Goal: Transaction & Acquisition: Purchase product/service

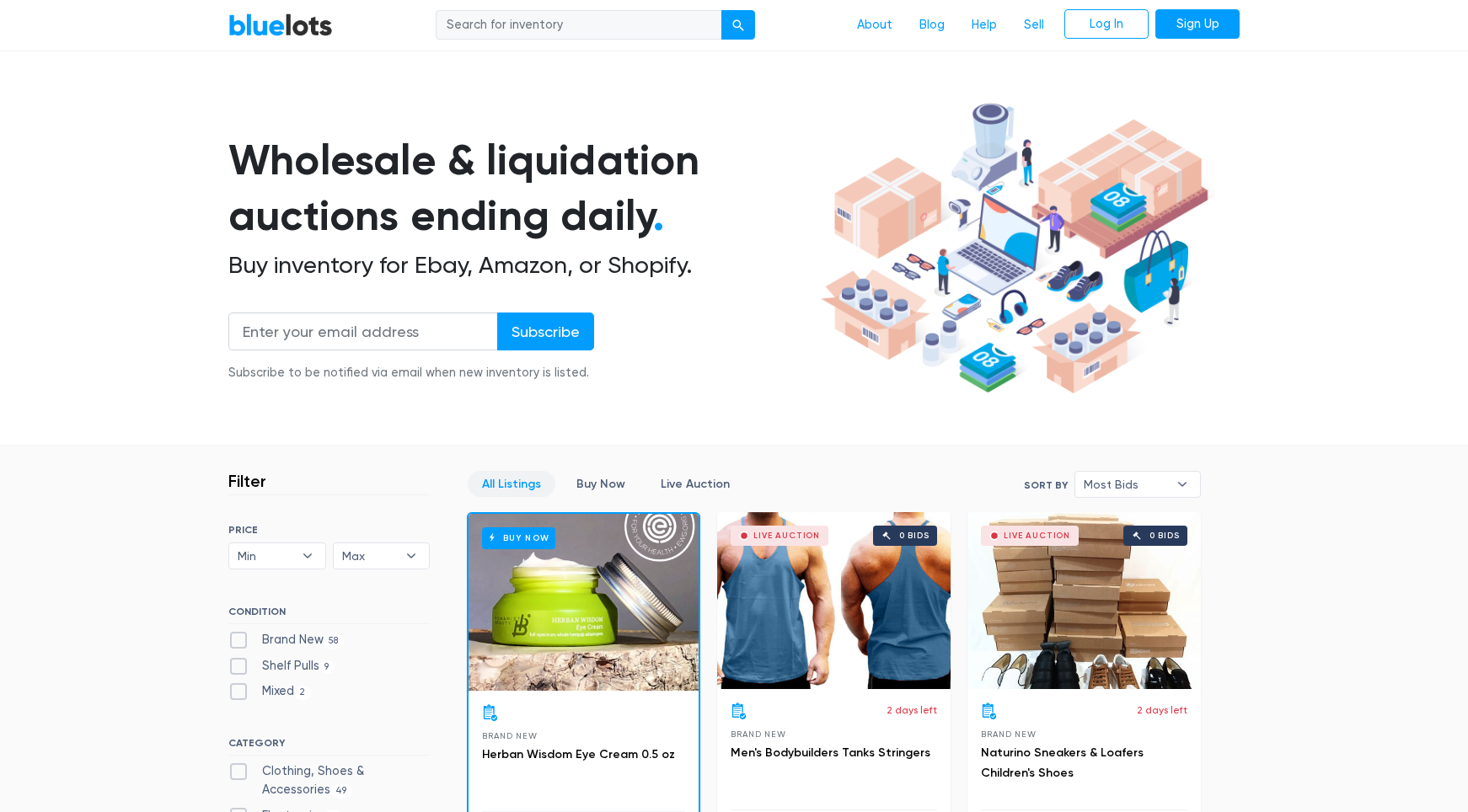
scroll to position [14, 0]
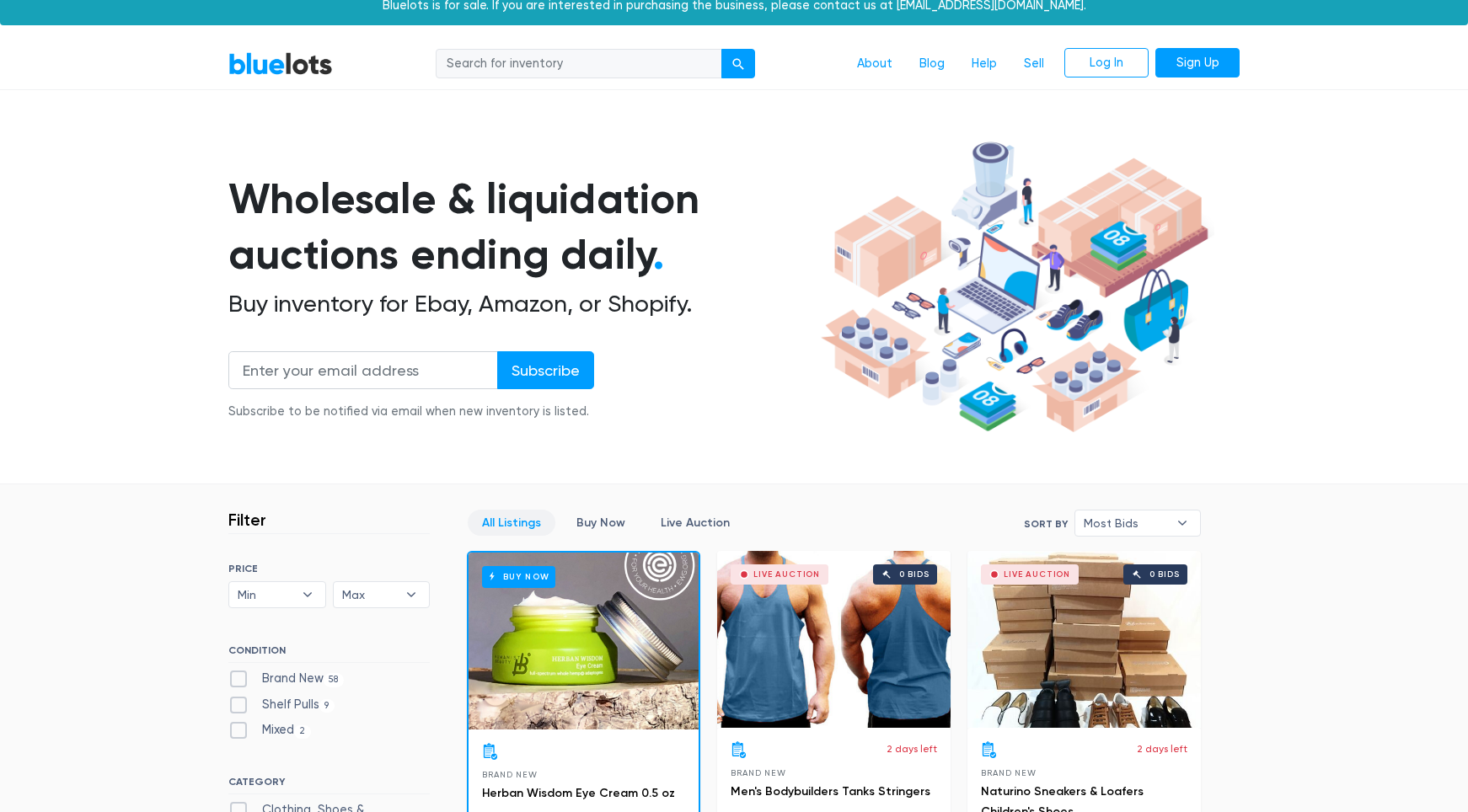
click at [555, 82] on nav "BlueLots About Blog Help Sell Log In Sign Up" at bounding box center [734, 64] width 1468 height 51
click at [565, 53] on input "search" at bounding box center [579, 63] width 287 height 30
type input "zebra"
click at [721, 49] on button "submit" at bounding box center [738, 63] width 34 height 30
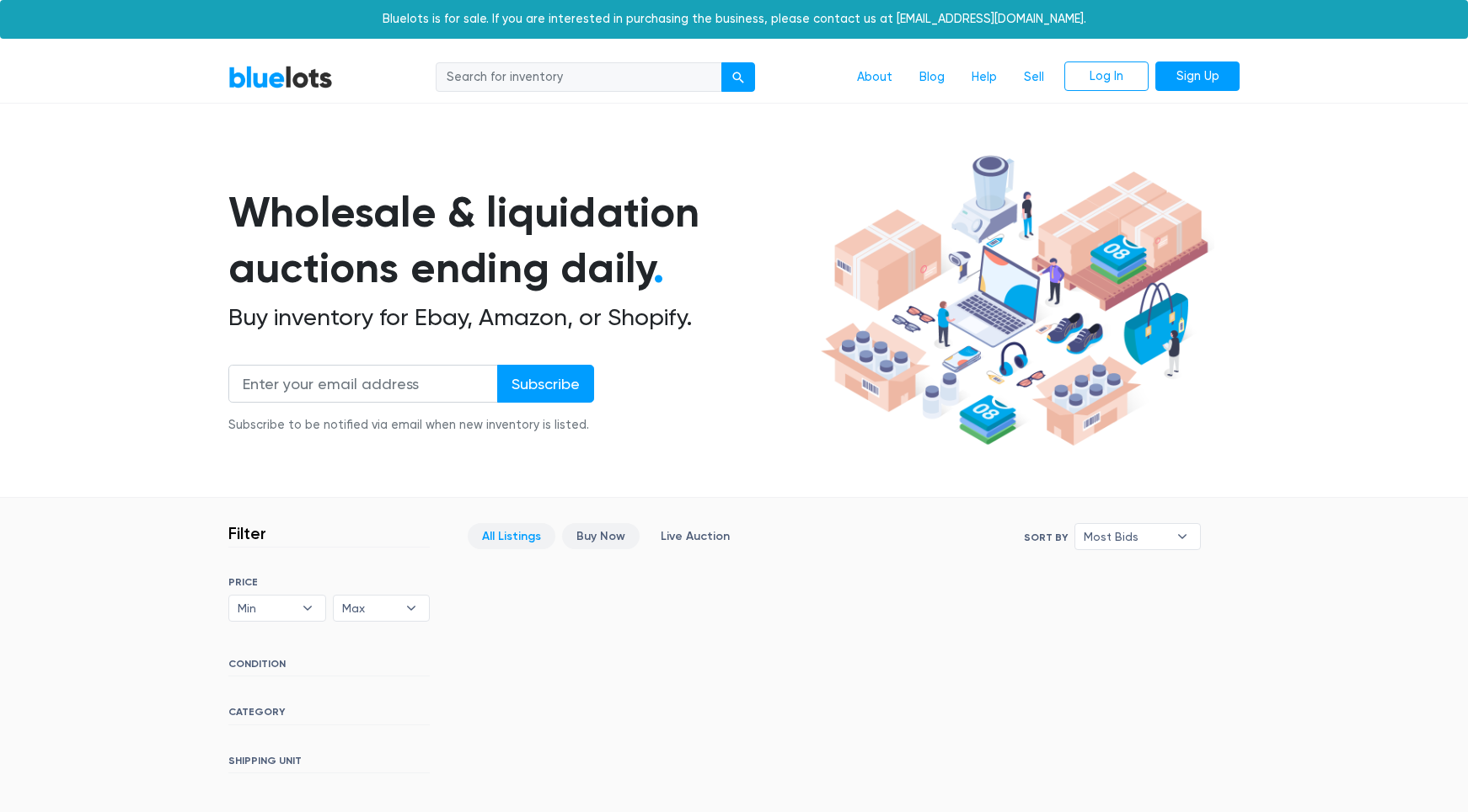
click at [614, 524] on link "Buy Now" at bounding box center [601, 536] width 77 height 26
click at [901, 81] on link "About" at bounding box center [875, 77] width 63 height 32
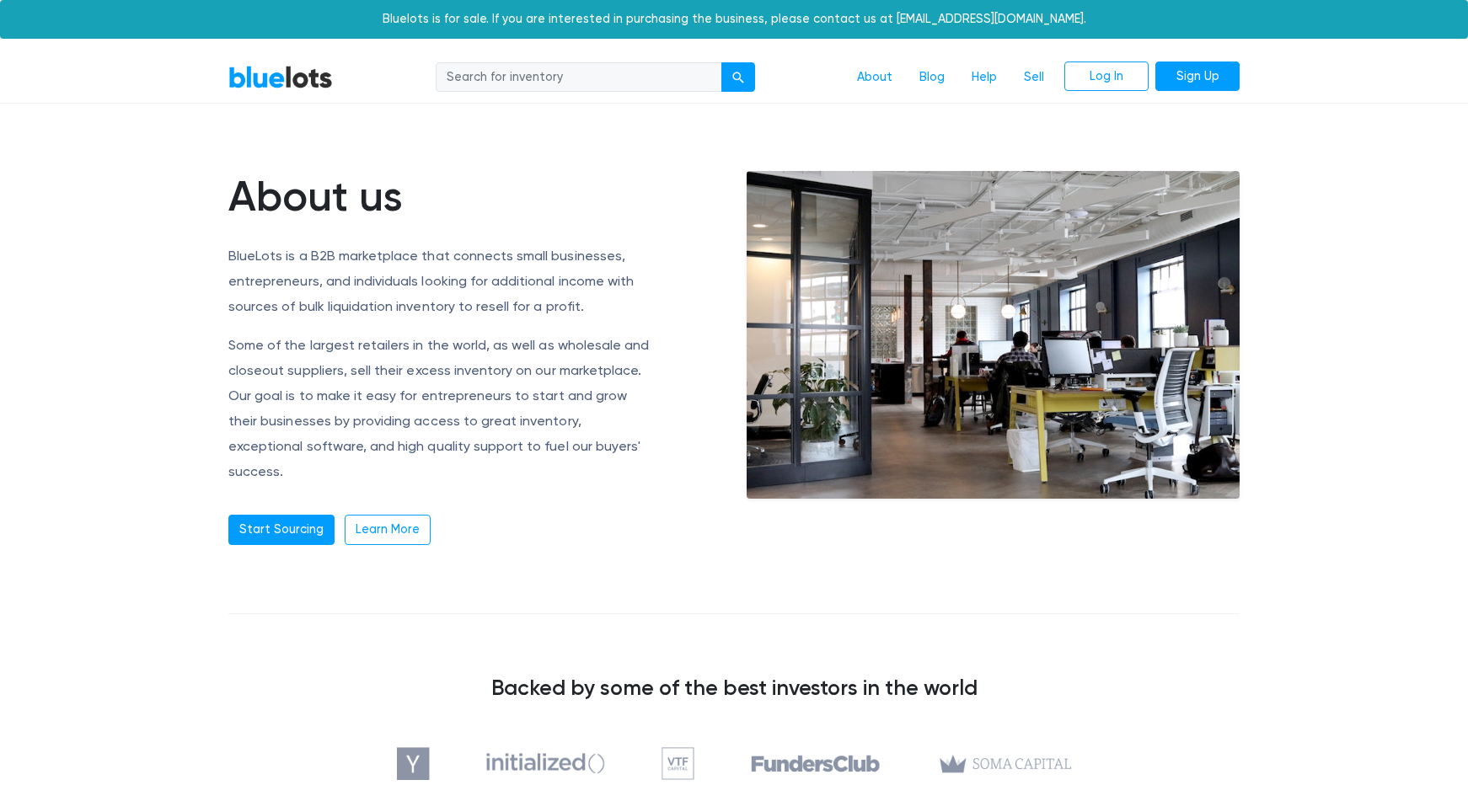
scroll to position [18319, 0]
click at [312, 515] on link "Start Sourcing" at bounding box center [281, 530] width 106 height 30
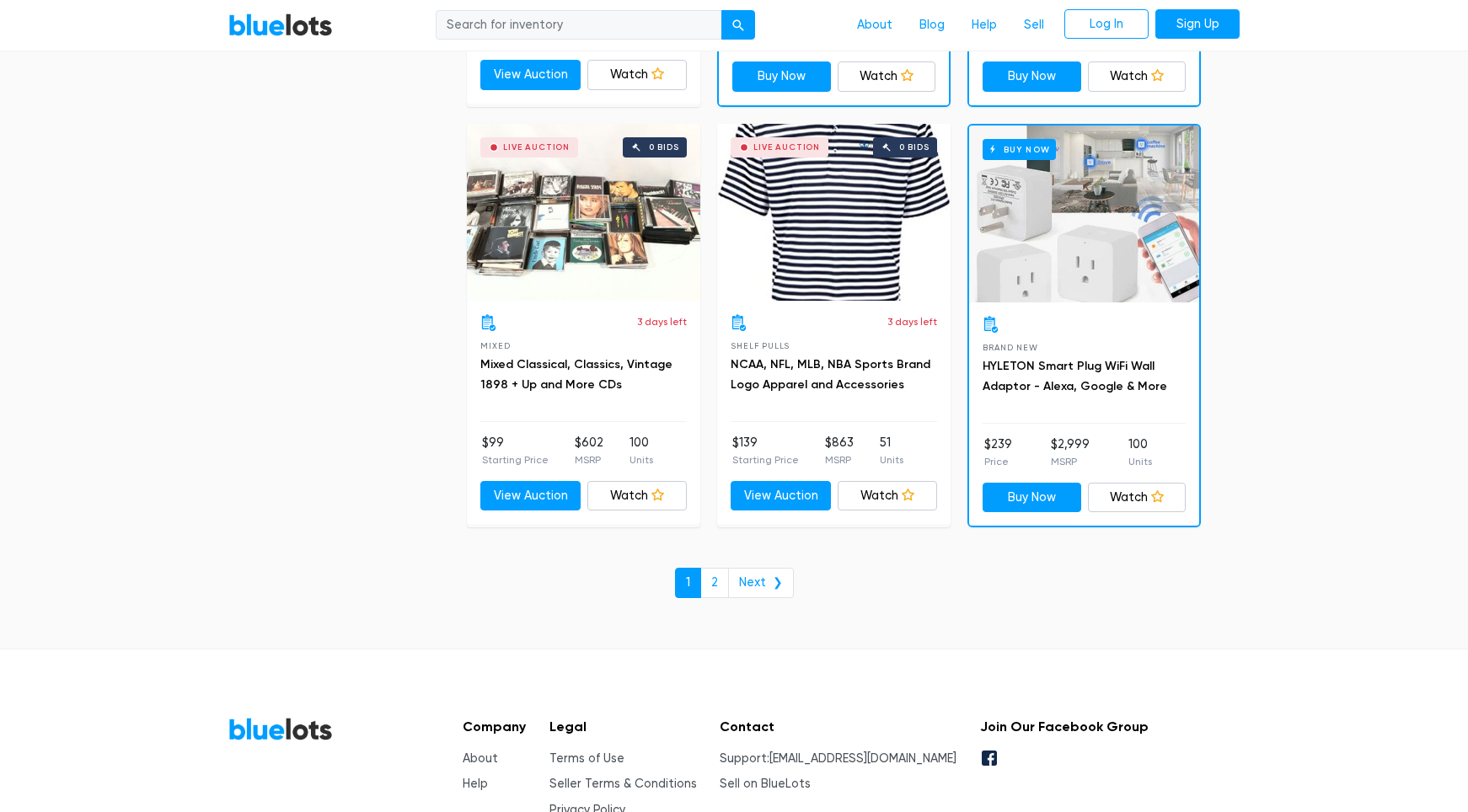
scroll to position [7112, 0]
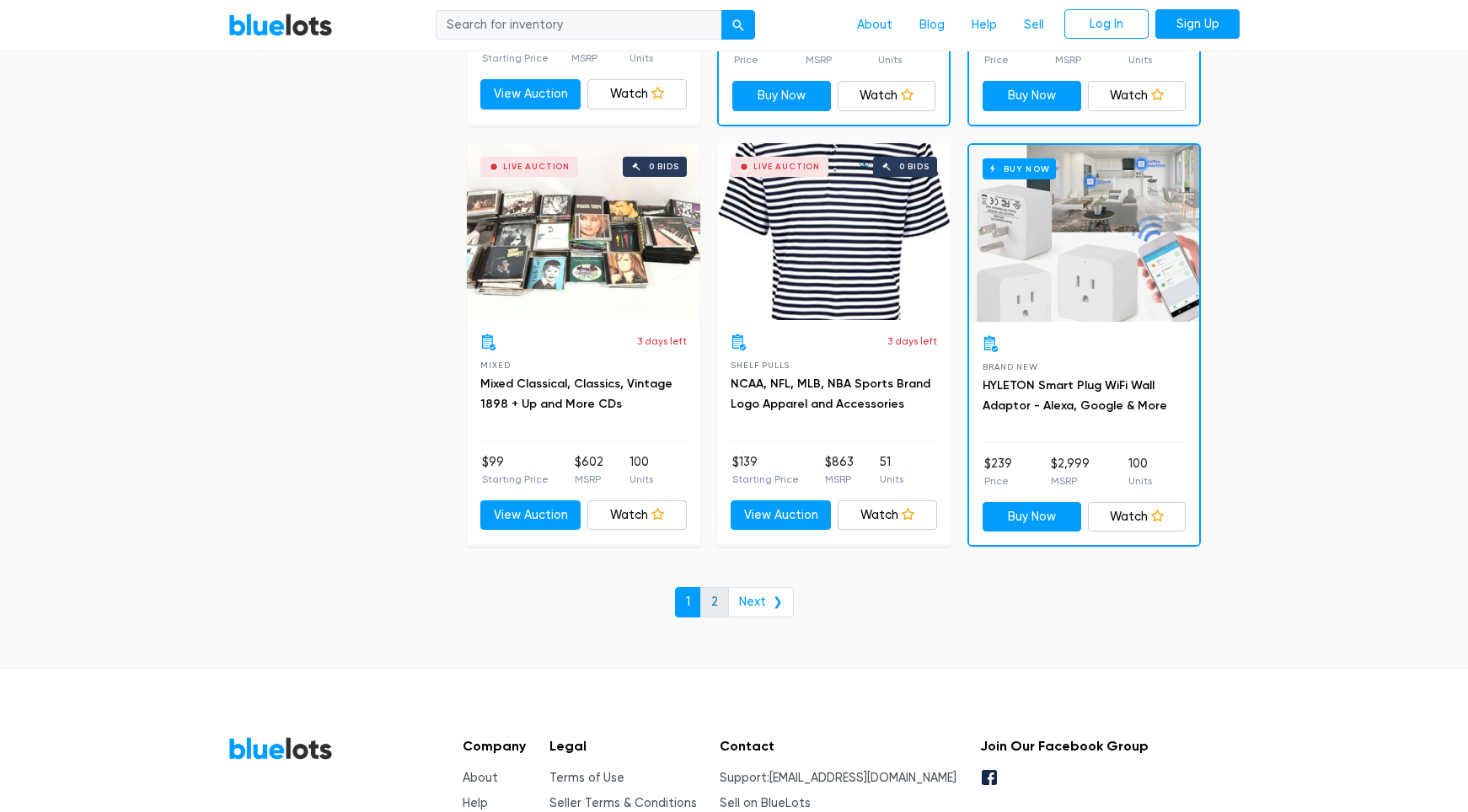
click at [720, 599] on link "2" at bounding box center [714, 602] width 29 height 30
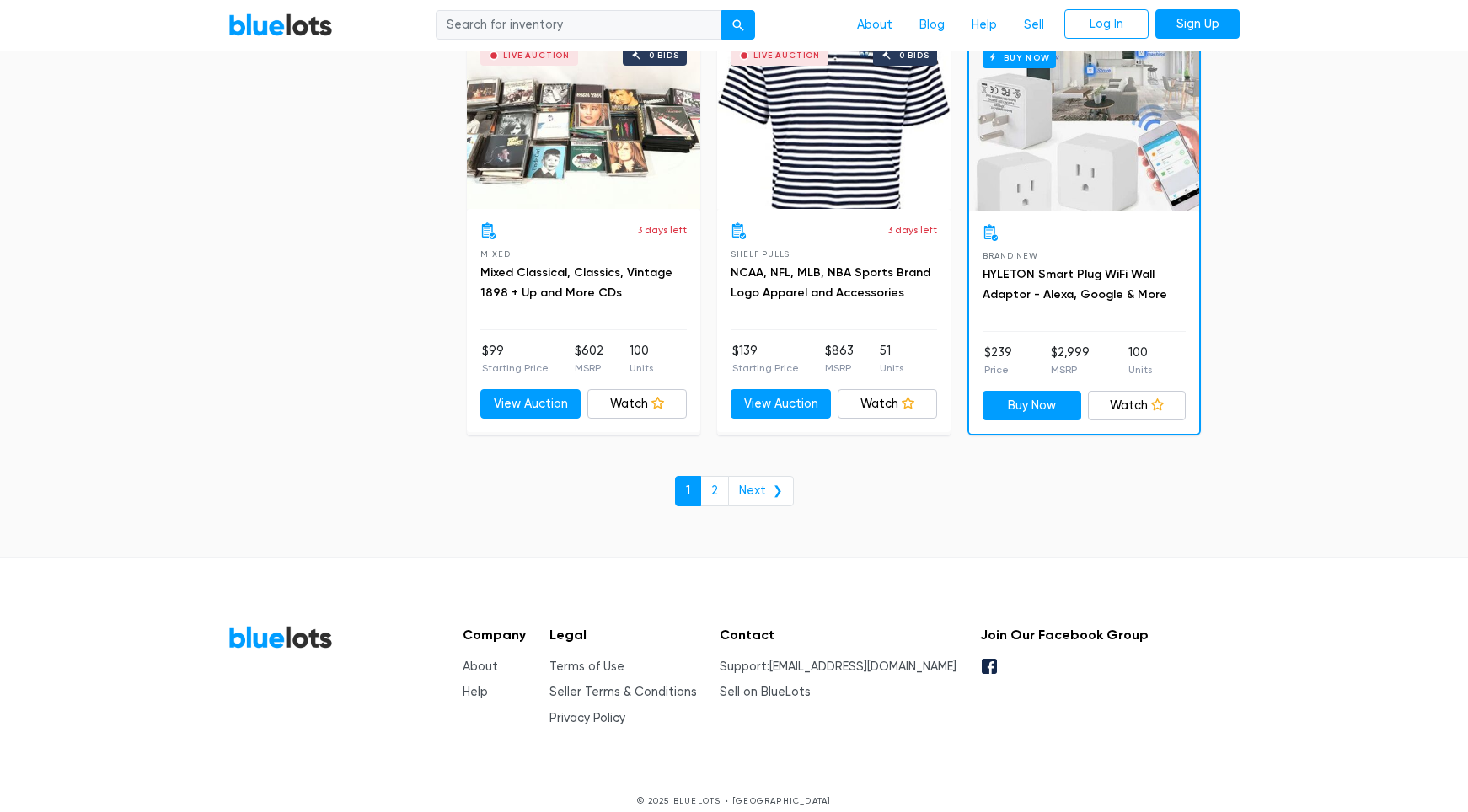
scroll to position [7240, 0]
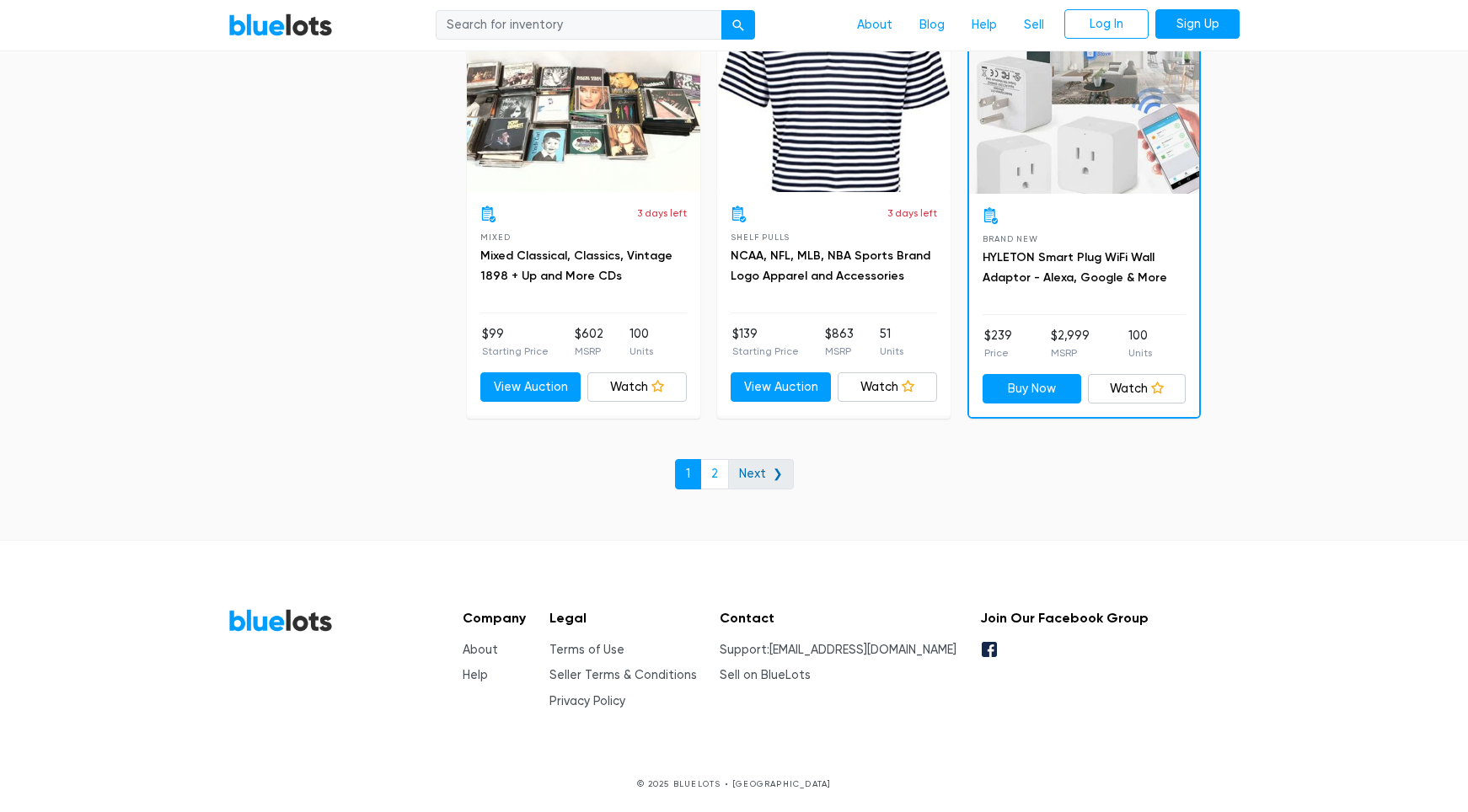
click at [763, 478] on link "Next ❯" at bounding box center [761, 474] width 65 height 30
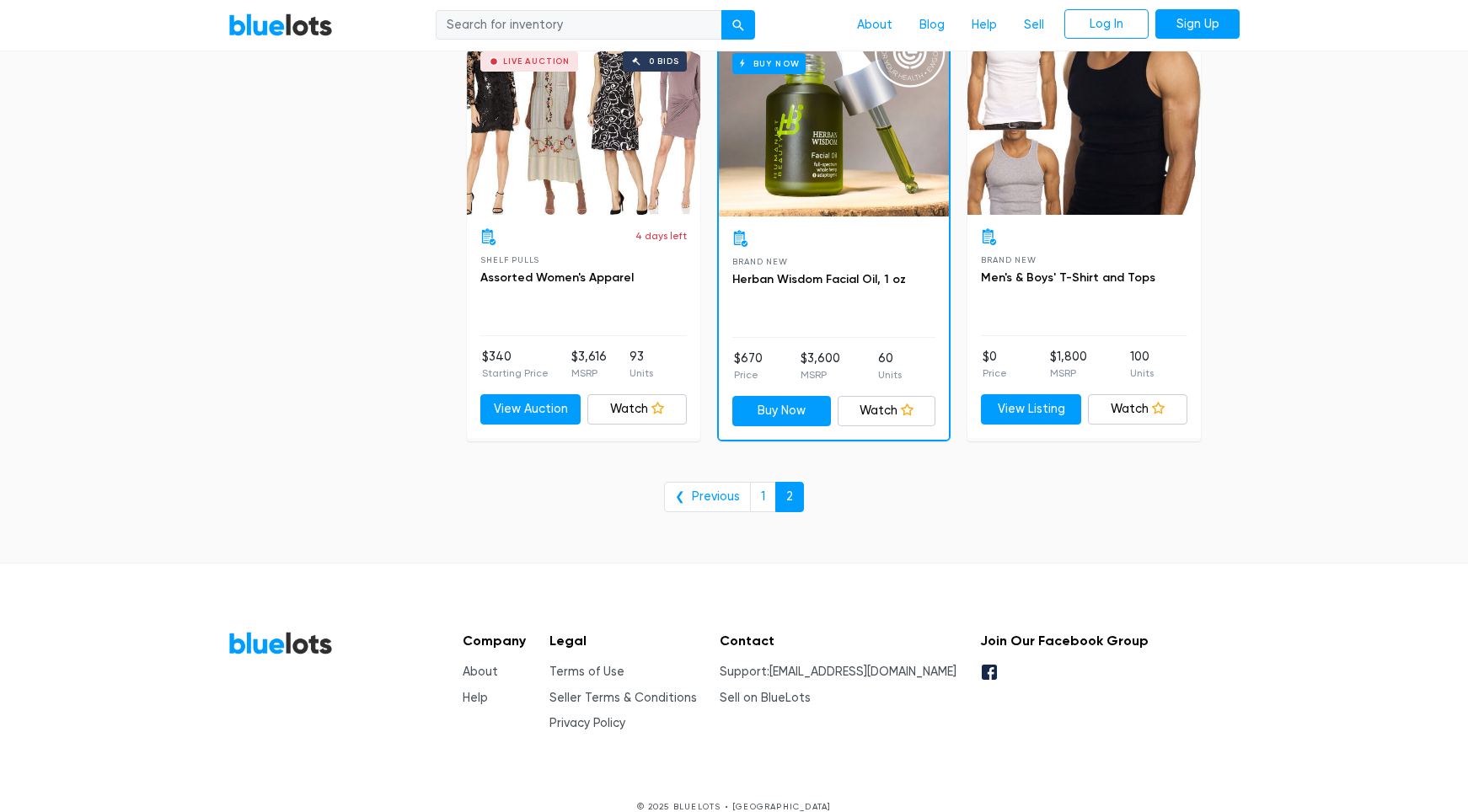
scroll to position [3924, 0]
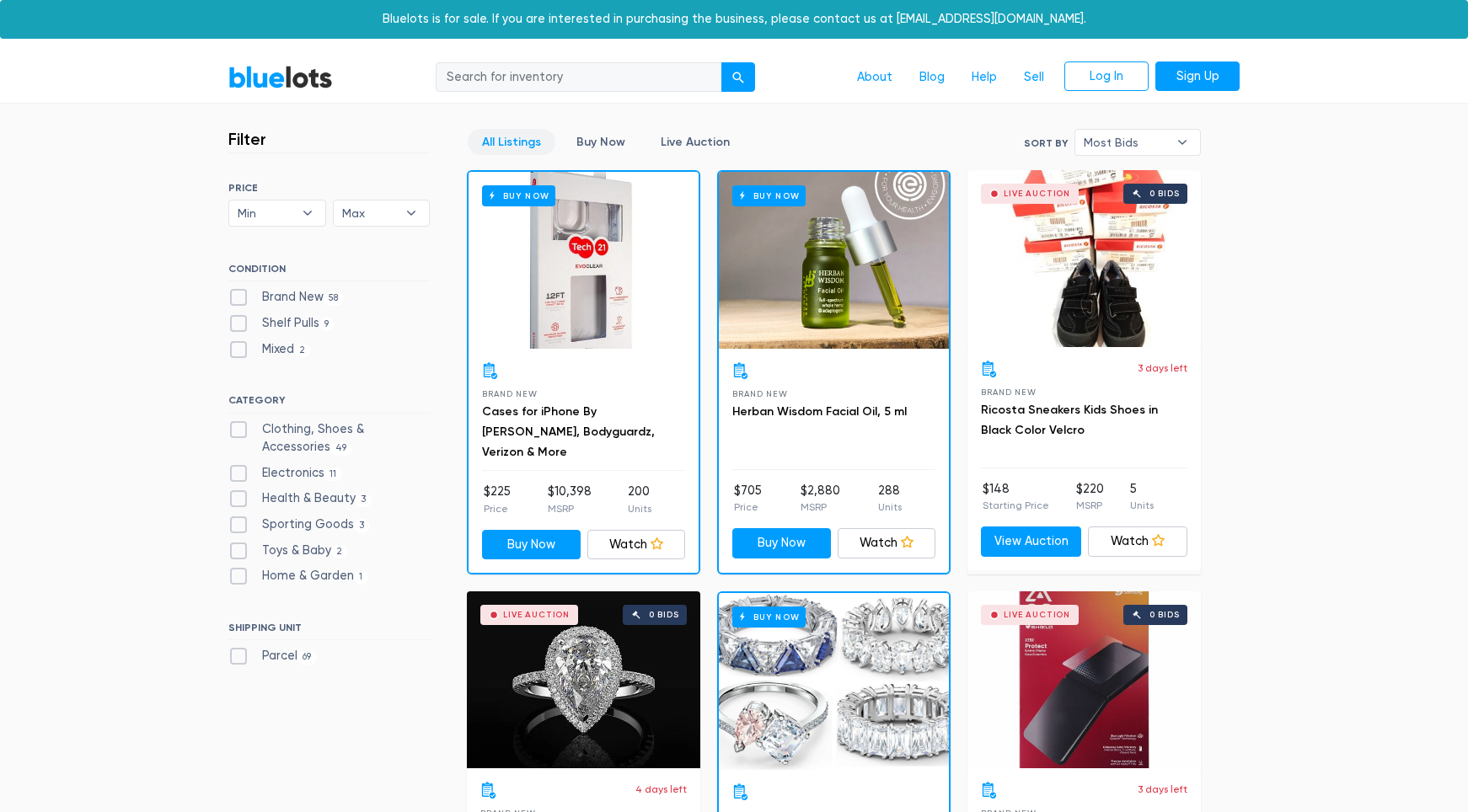
scroll to position [18319, 0]
click at [325, 475] on span "11" at bounding box center [333, 475] width 17 height 14
click at [239, 475] on input "Electronics 11" at bounding box center [234, 470] width 11 height 11
checkbox input "true"
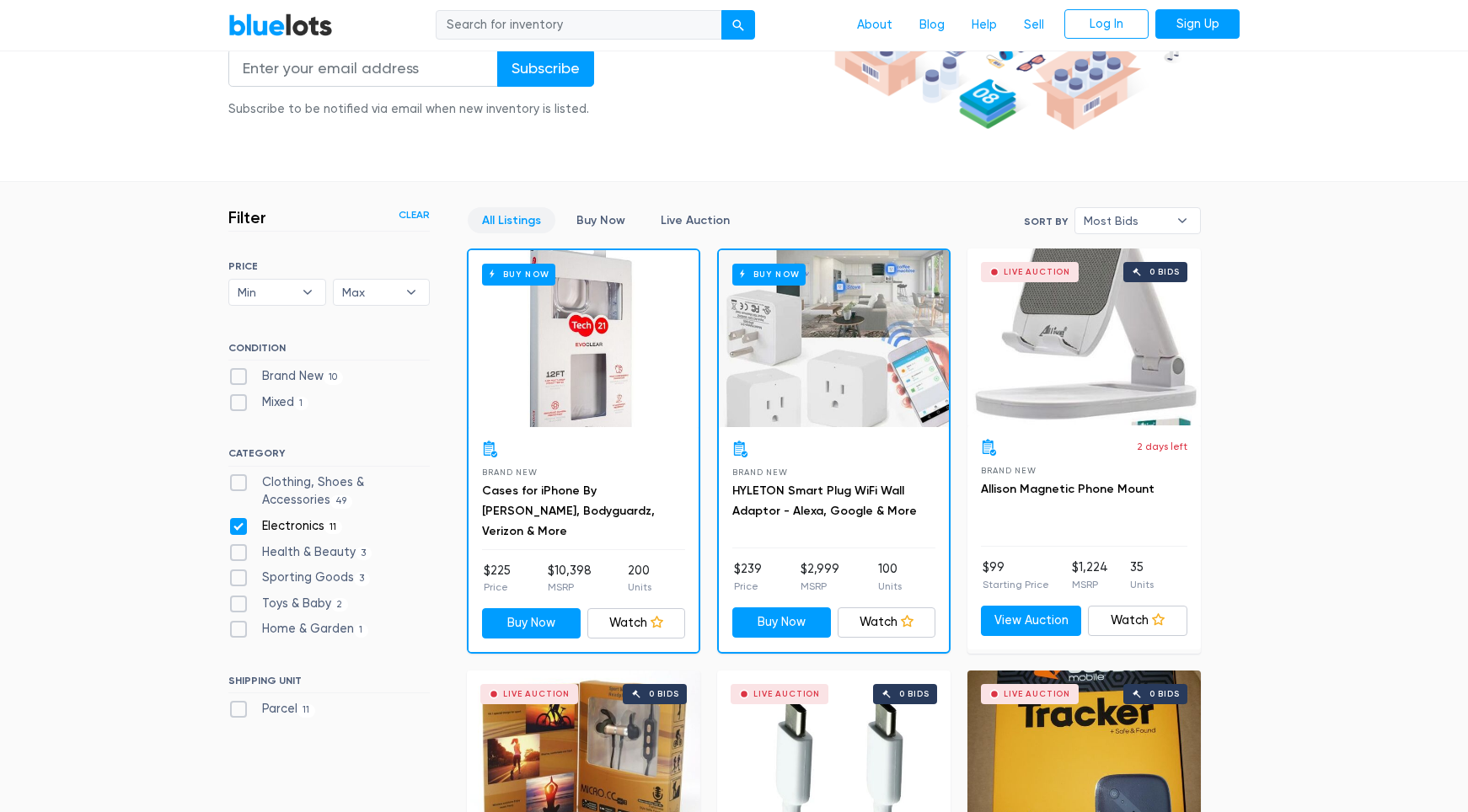
scroll to position [364, 0]
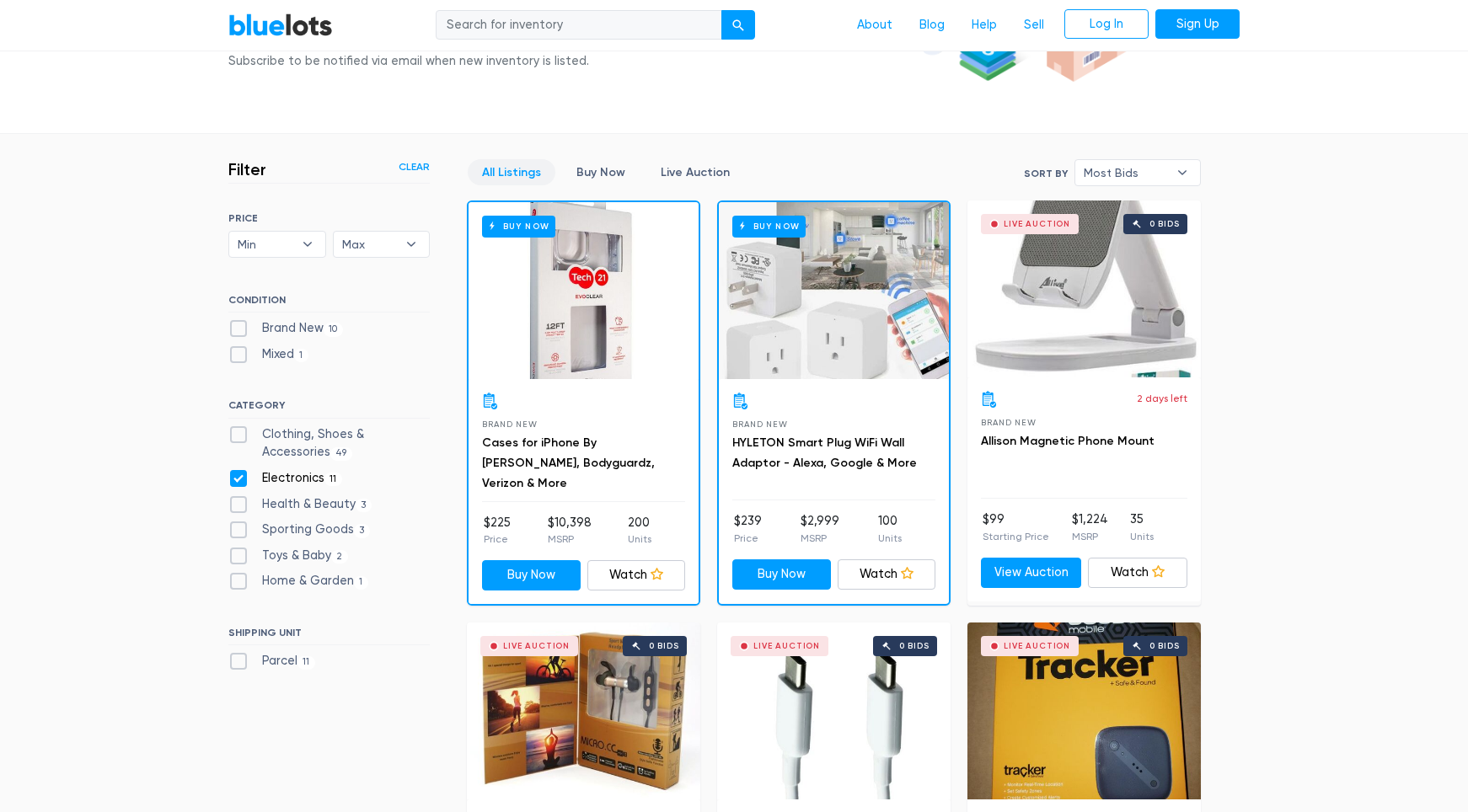
click at [309, 526] on label "Sporting Goods 3" at bounding box center [299, 530] width 142 height 18
click at [239, 526] on Goods"] "Sporting Goods 3" at bounding box center [234, 526] width 11 height 11
checkbox Goods"] "true"
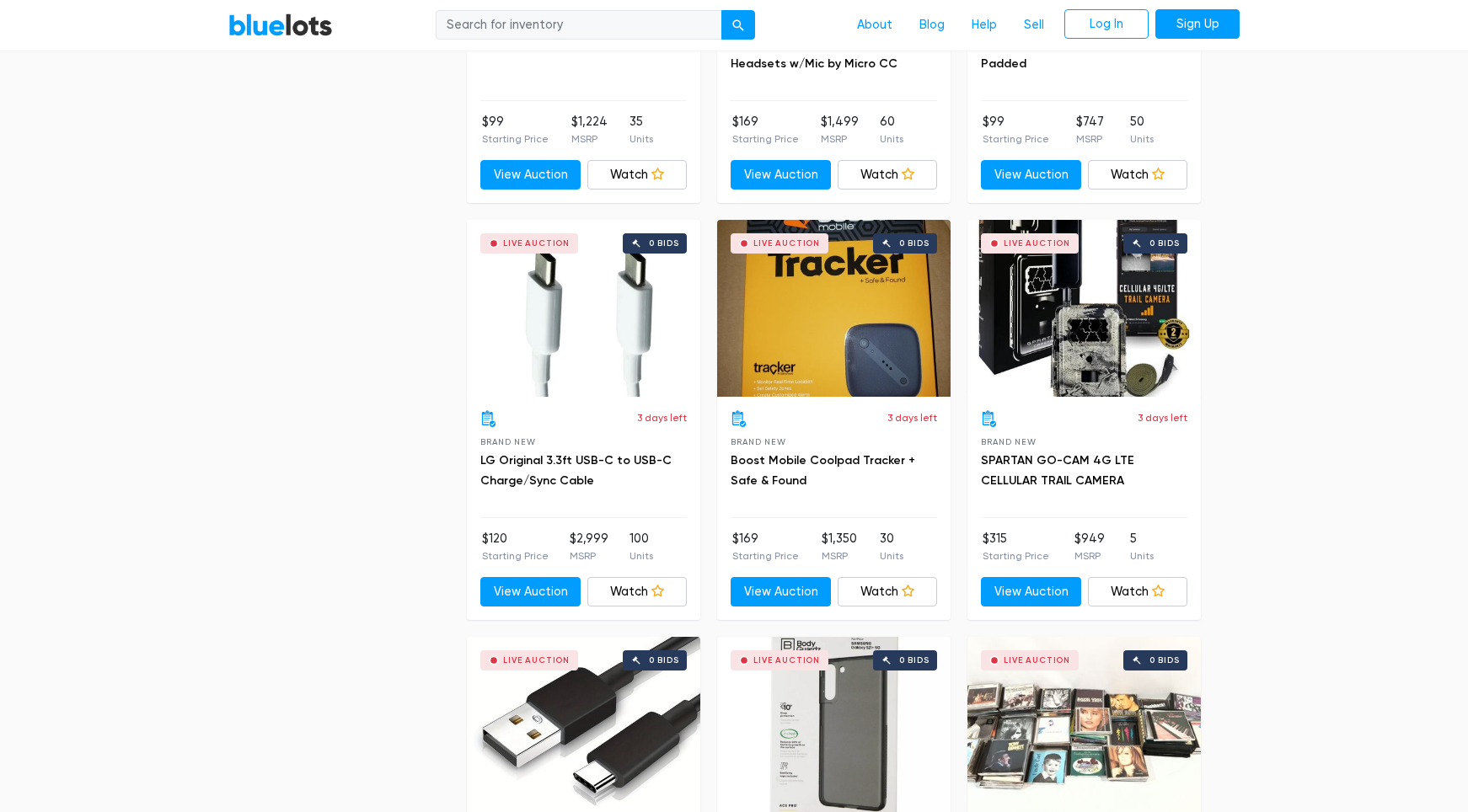
scroll to position [1302, 0]
